Goal: Find specific page/section: Find specific page/section

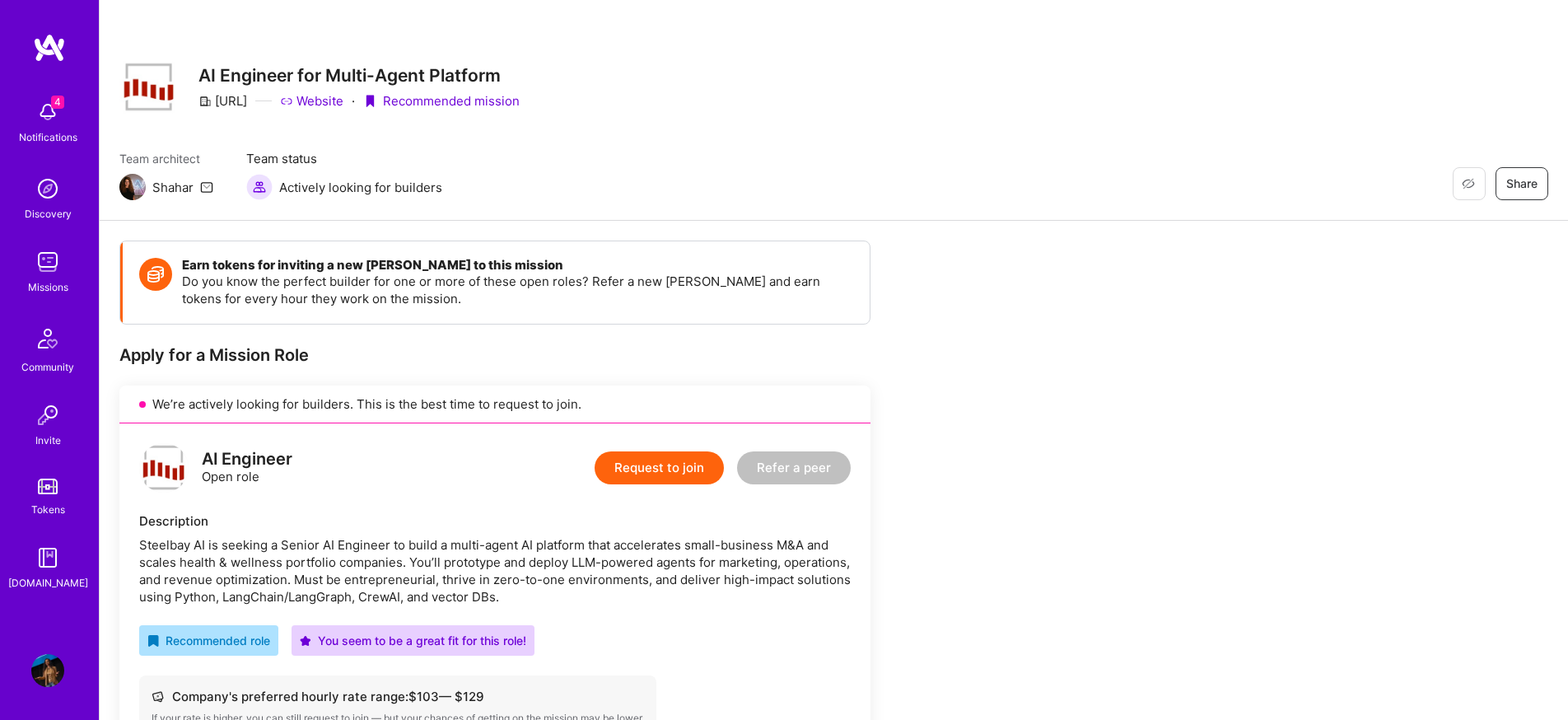
click at [47, 266] on img at bounding box center [47, 262] width 33 height 33
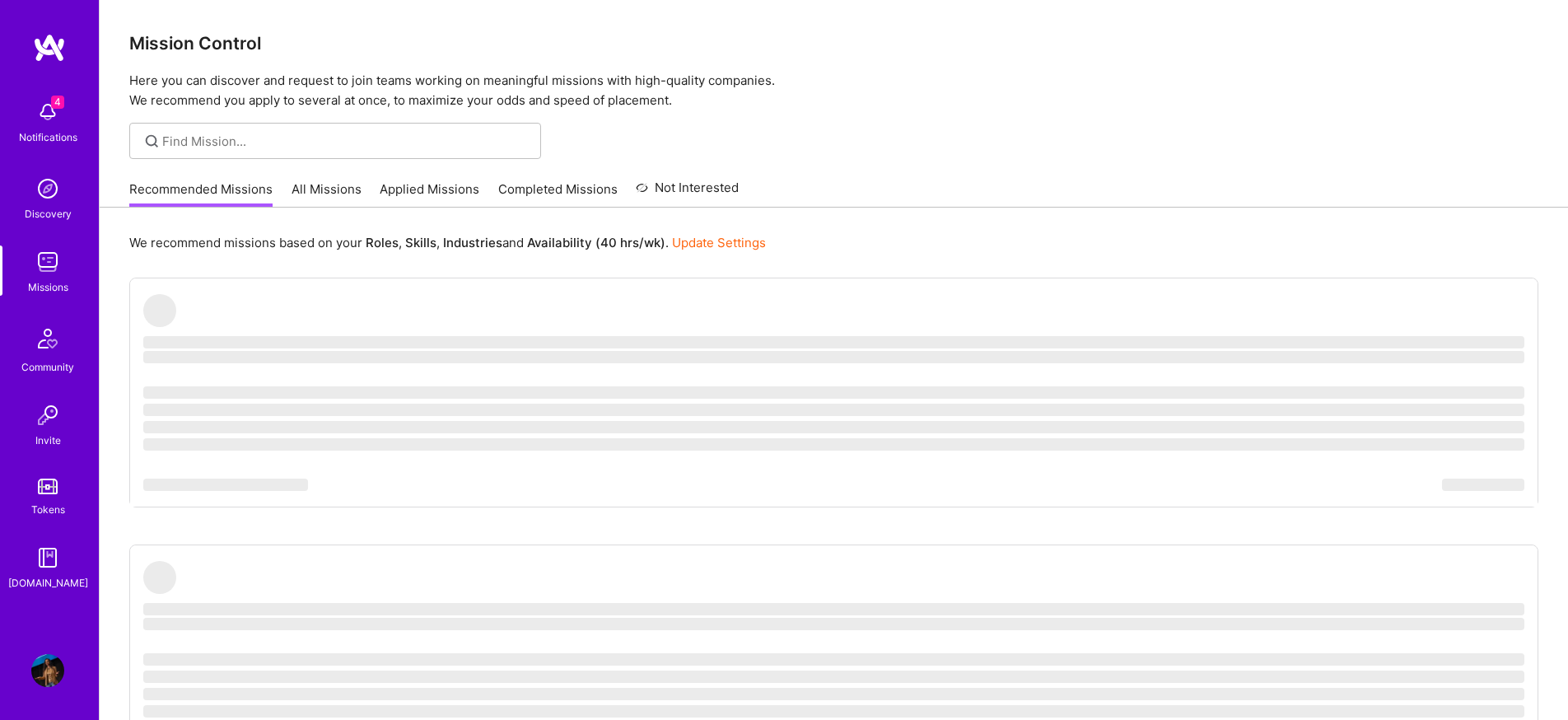
click at [58, 119] on img at bounding box center [47, 112] width 33 height 33
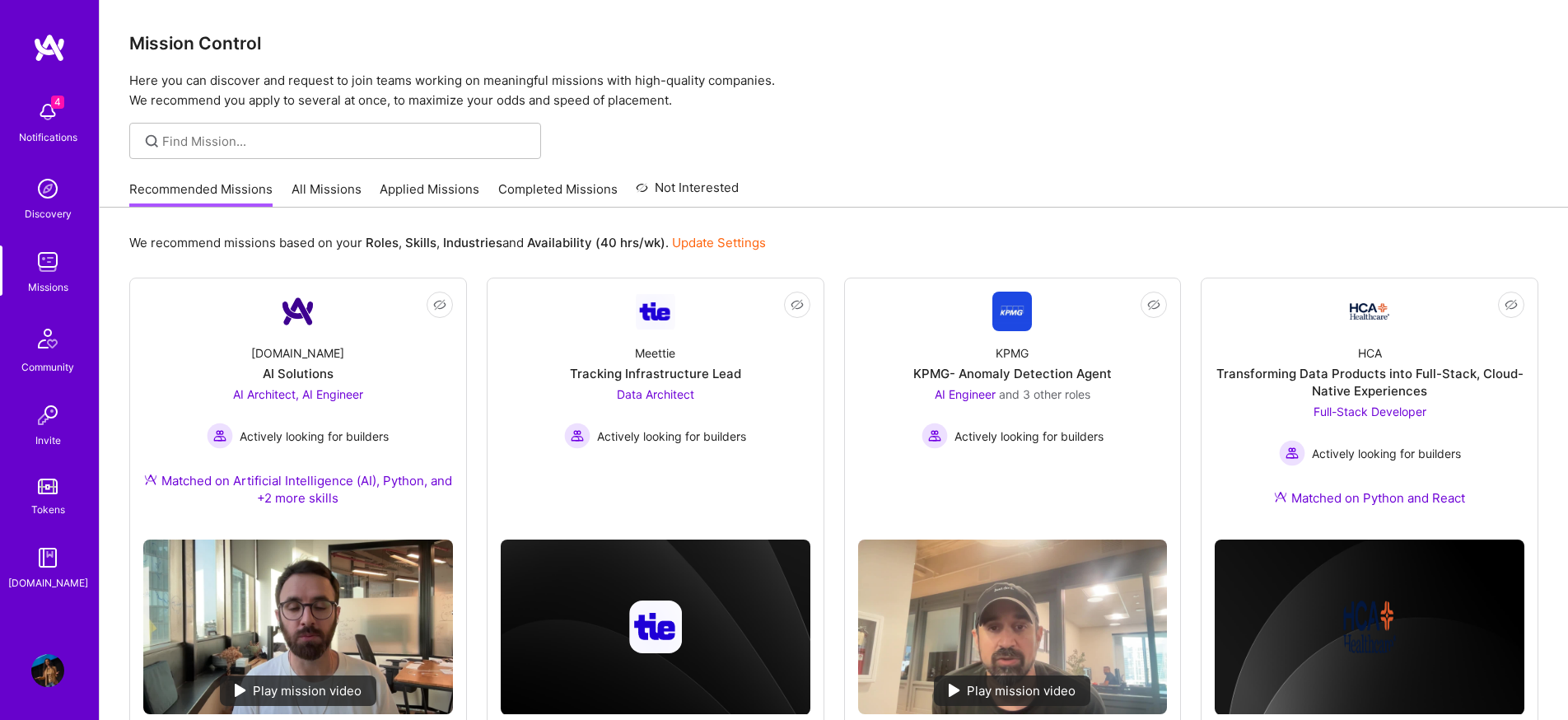
click at [56, 341] on img at bounding box center [47, 338] width 40 height 40
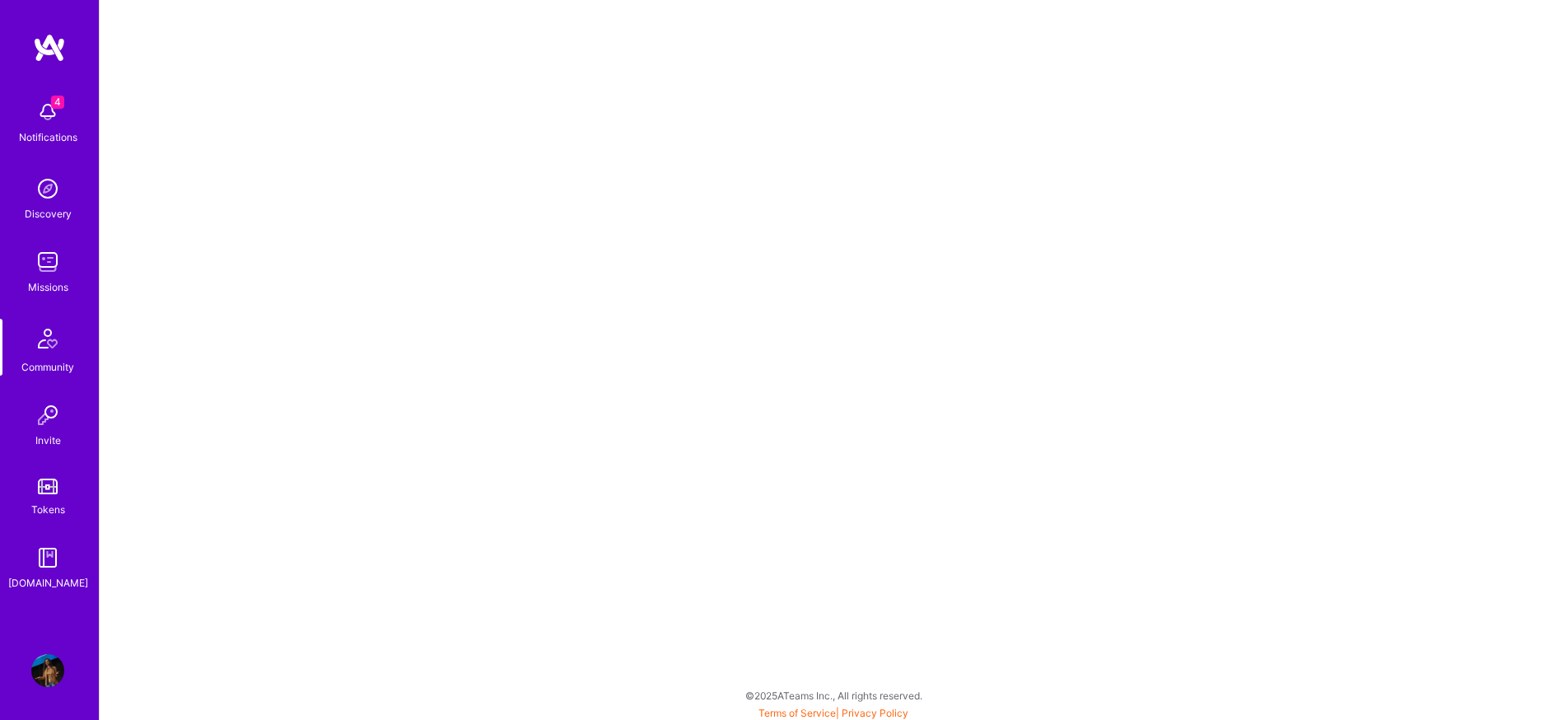
click at [54, 268] on img at bounding box center [47, 262] width 33 height 33
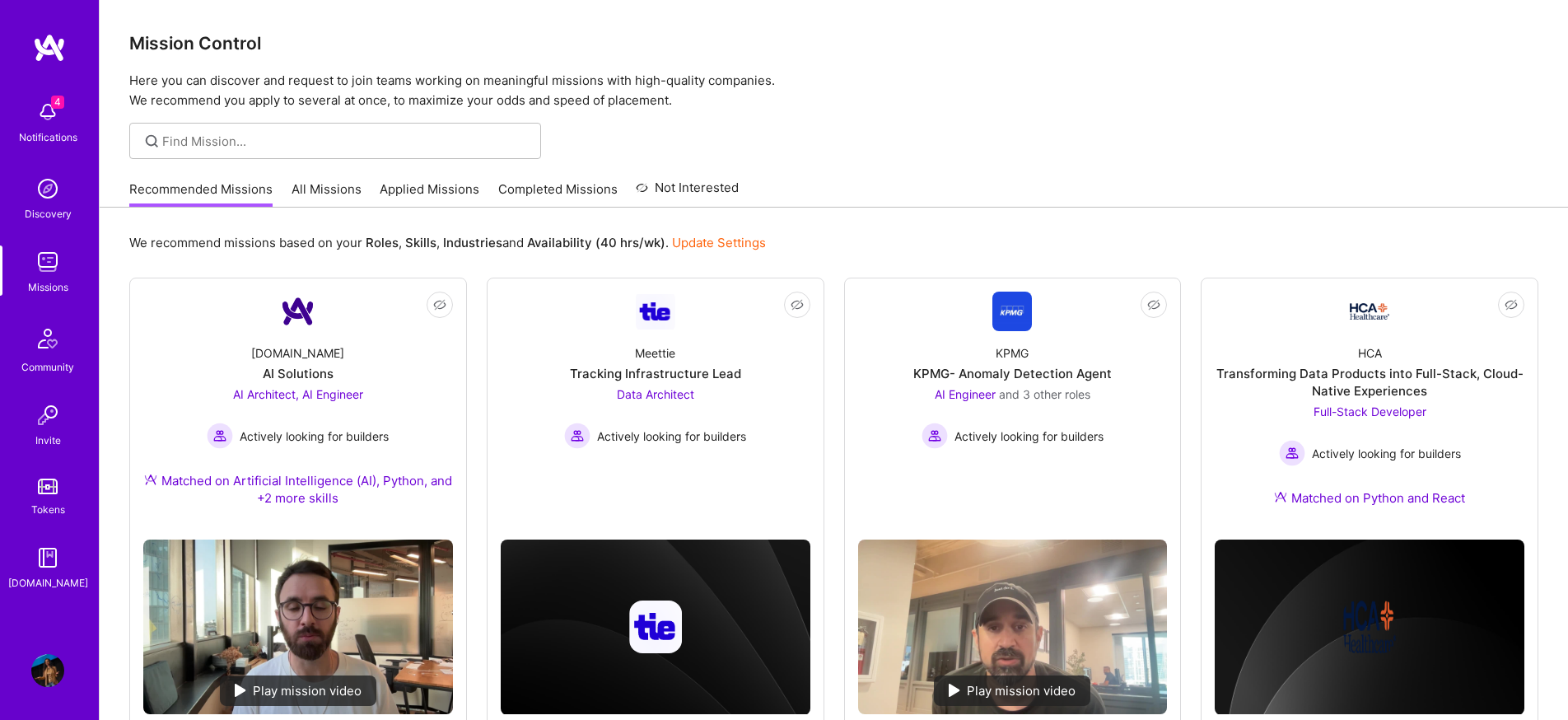
click at [415, 180] on div "Recommended Missions All Missions Applied Missions Completed Missions Not Inter…" at bounding box center [434, 189] width 609 height 36
click at [391, 186] on link "Applied Missions" at bounding box center [429, 194] width 100 height 27
